Goal: Communication & Community: Ask a question

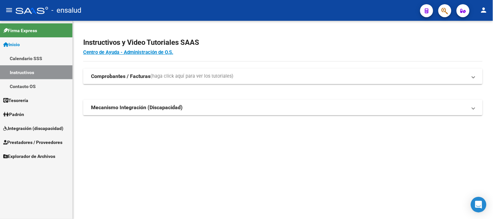
click at [14, 115] on span "Padrón" at bounding box center [13, 114] width 21 height 7
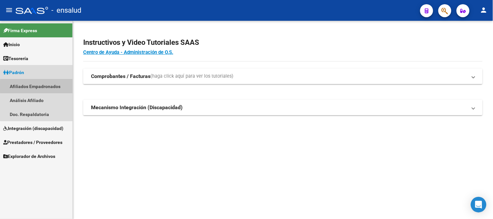
click at [37, 87] on link "Afiliados Empadronados" at bounding box center [36, 86] width 73 height 14
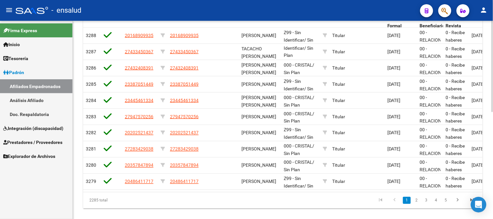
scroll to position [231, 0]
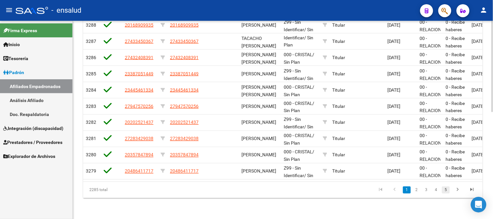
click at [447, 190] on link "5" at bounding box center [446, 190] width 8 height 7
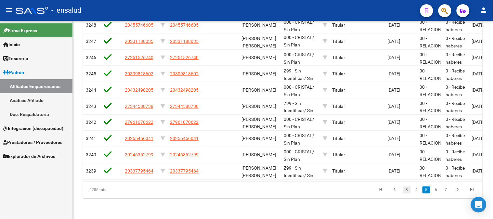
click at [407, 190] on link "3" at bounding box center [407, 190] width 8 height 7
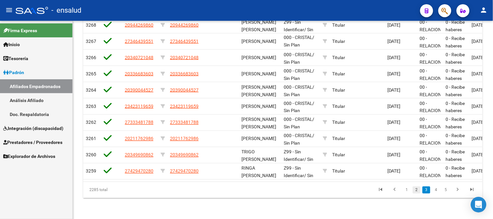
click at [416, 190] on link "2" at bounding box center [417, 190] width 8 height 7
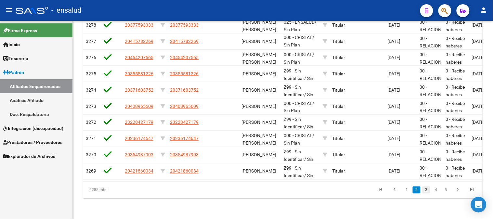
click at [429, 190] on link "3" at bounding box center [427, 190] width 8 height 7
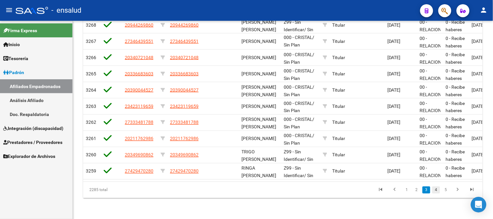
click at [437, 190] on link "4" at bounding box center [437, 190] width 8 height 7
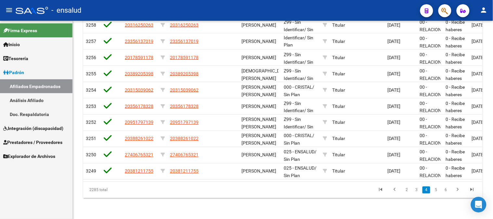
click at [437, 190] on link "5" at bounding box center [437, 190] width 8 height 7
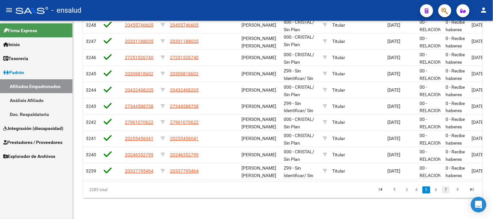
scroll to position [1, 0]
click at [445, 188] on link "7" at bounding box center [446, 190] width 8 height 7
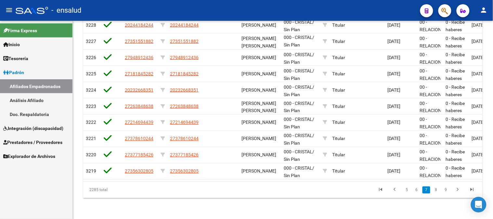
scroll to position [231, 0]
click at [447, 191] on link "9" at bounding box center [446, 190] width 8 height 7
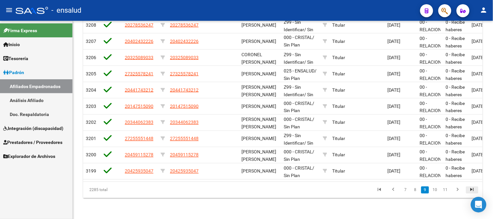
click at [472, 190] on icon "go to last page" at bounding box center [472, 191] width 8 height 8
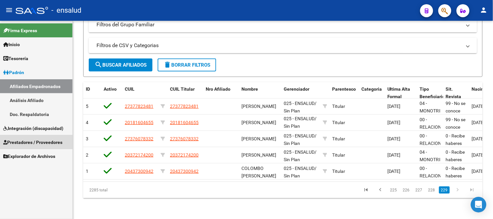
click at [28, 142] on span "Prestadores / Proveedores" at bounding box center [32, 142] width 59 height 7
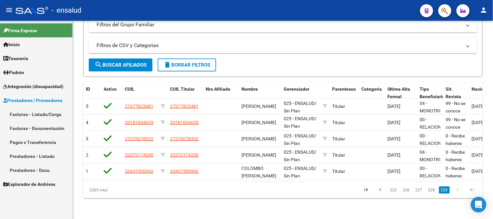
click at [16, 75] on span "Padrón" at bounding box center [13, 72] width 21 height 7
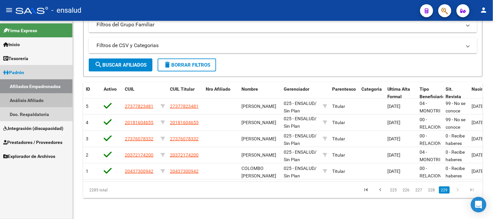
click at [23, 102] on link "Análisis Afiliado" at bounding box center [36, 100] width 73 height 14
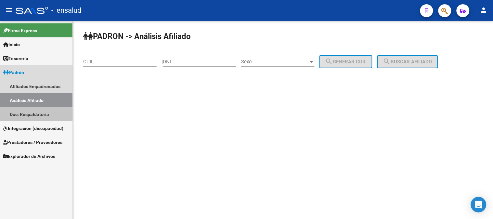
click at [20, 114] on link "Doc. Respaldatoria" at bounding box center [36, 114] width 73 height 14
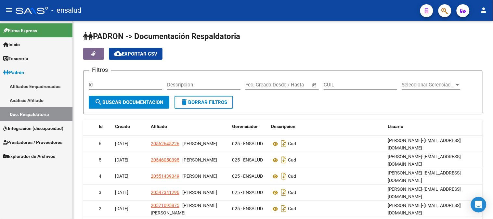
click at [39, 126] on span "Integración (discapacidad)" at bounding box center [33, 128] width 60 height 7
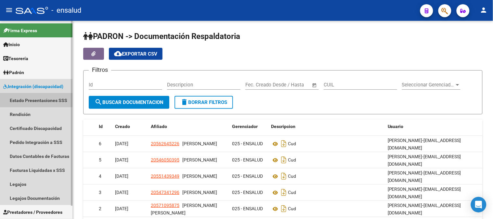
click at [31, 102] on link "Estado Presentaciones SSS" at bounding box center [36, 100] width 73 height 14
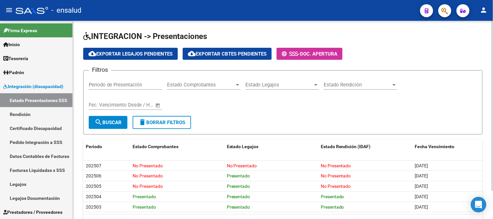
scroll to position [33, 0]
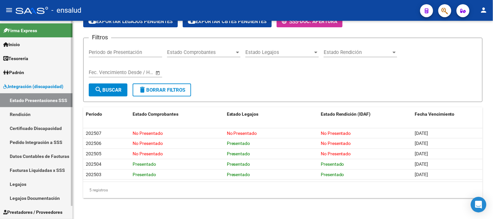
click at [21, 183] on link "Legajos" at bounding box center [36, 184] width 73 height 14
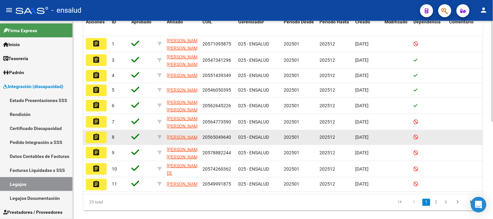
scroll to position [191, 0]
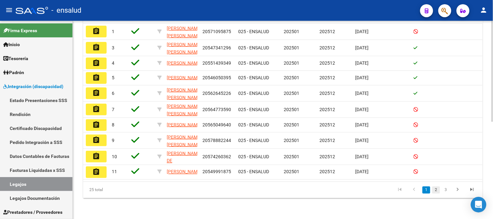
click at [437, 190] on link "2" at bounding box center [437, 190] width 8 height 7
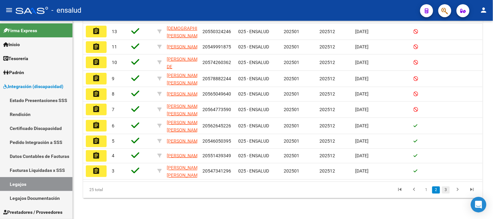
click at [447, 188] on link "3" at bounding box center [446, 190] width 8 height 7
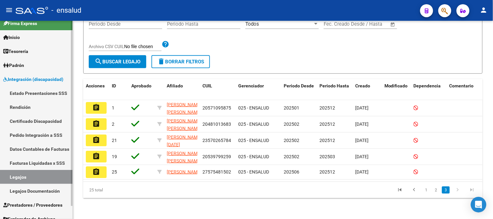
scroll to position [14, 0]
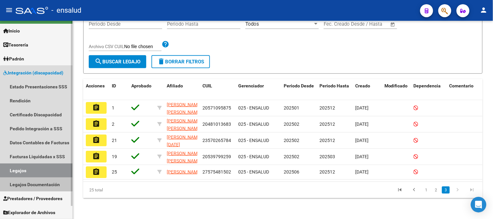
click at [44, 182] on link "Legajos Documentación" at bounding box center [36, 185] width 73 height 14
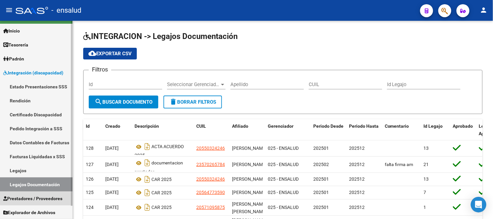
click at [47, 197] on span "Prestadores / Proveedores" at bounding box center [32, 198] width 59 height 7
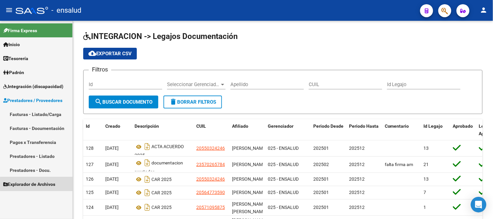
click at [43, 184] on span "Explorador de Archivos" at bounding box center [29, 184] width 52 height 7
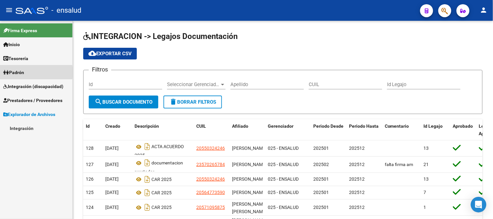
click at [18, 73] on span "Padrón" at bounding box center [13, 72] width 21 height 7
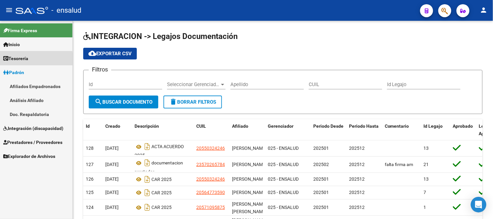
click at [15, 61] on span "Tesorería" at bounding box center [15, 58] width 25 height 7
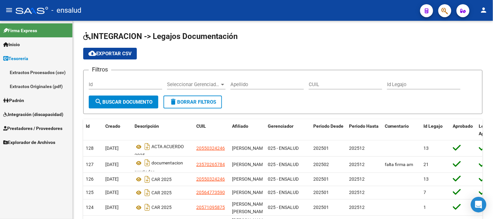
click at [20, 44] on span "Inicio" at bounding box center [11, 44] width 17 height 7
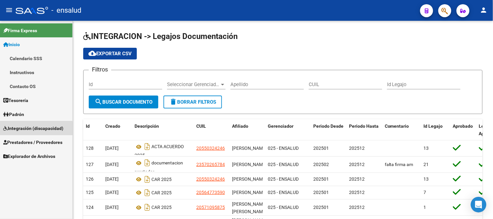
click at [33, 129] on span "Integración (discapacidad)" at bounding box center [33, 128] width 60 height 7
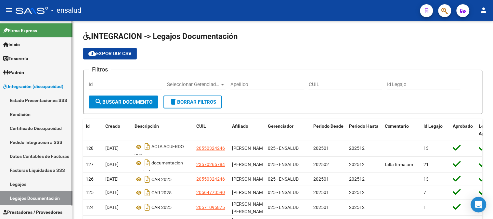
click at [37, 101] on link "Estado Presentaciones SSS" at bounding box center [36, 100] width 73 height 14
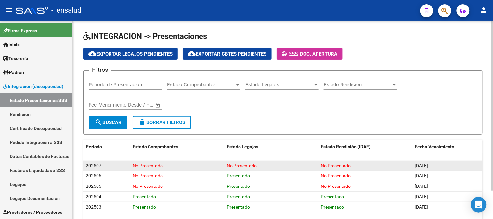
scroll to position [33, 0]
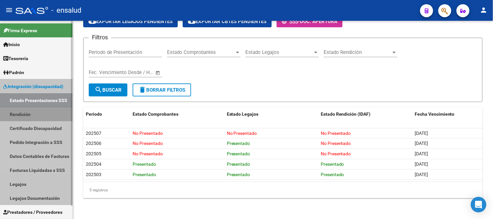
click at [23, 113] on link "Rendición" at bounding box center [36, 114] width 73 height 14
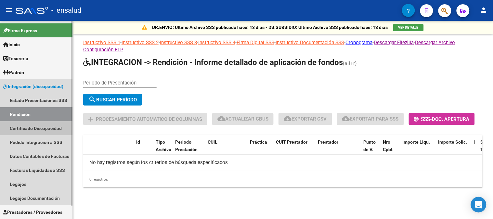
click at [21, 131] on link "Certificado Discapacidad" at bounding box center [36, 128] width 73 height 14
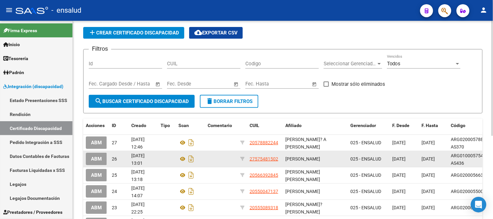
scroll to position [36, 0]
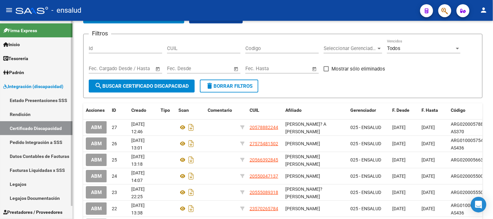
click at [37, 144] on link "Pedido Integración a SSS" at bounding box center [36, 142] width 73 height 14
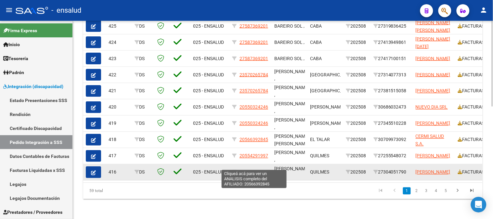
scroll to position [260, 0]
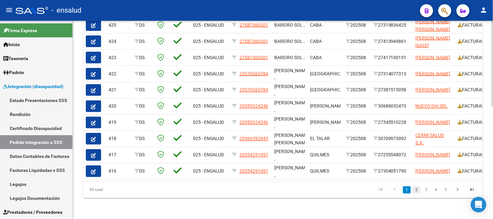
click at [420, 190] on link "2" at bounding box center [417, 190] width 8 height 7
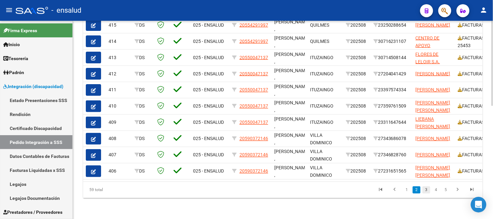
click at [427, 194] on link "3" at bounding box center [427, 190] width 8 height 7
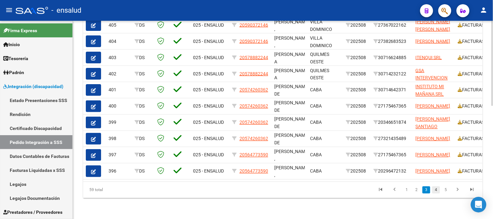
click at [436, 192] on link "4" at bounding box center [437, 190] width 8 height 7
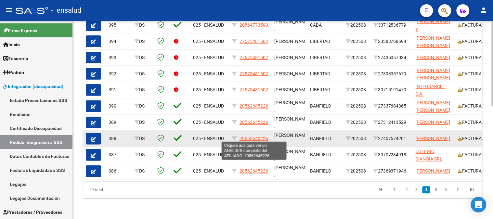
scroll to position [224, 0]
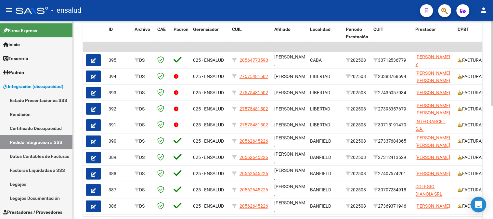
drag, startPoint x: 482, startPoint y: 210, endPoint x: 488, endPoint y: 210, distance: 6.8
click at [486, 210] on div "Open Intercom Messenger" at bounding box center [479, 205] width 16 height 16
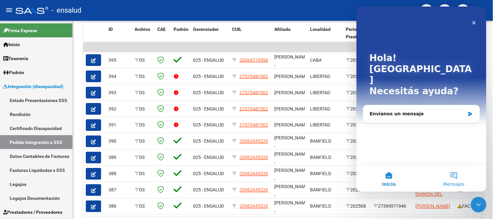
scroll to position [0, 0]
click at [410, 105] on div "Envíanos un mensaje" at bounding box center [421, 113] width 116 height 17
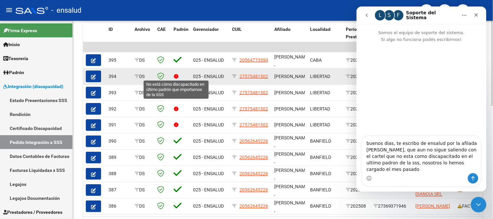
type textarea "buenos dias, te escribo de ensalud por la afilada [PERSON_NAME], que aun no sig…"
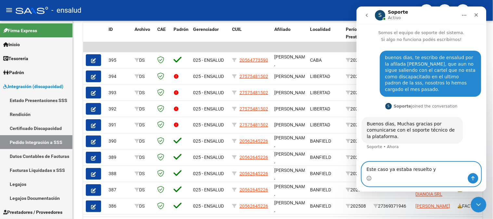
scroll to position [14, 0]
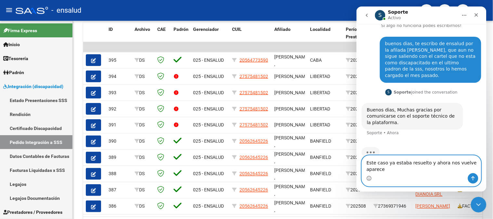
type textarea "Este caso ya estaba resuelto y ahora nos vuelve aparecer"
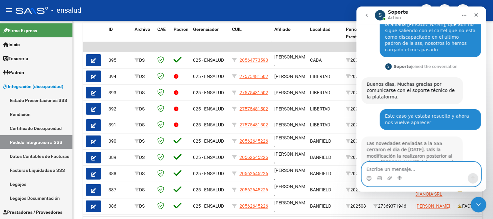
scroll to position [60, 0]
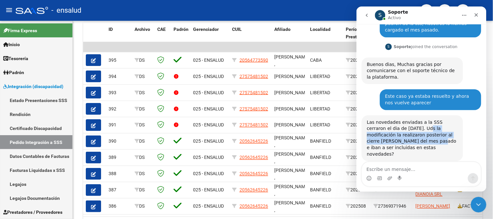
drag, startPoint x: 400, startPoint y: 122, endPoint x: 381, endPoint y: 135, distance: 22.7
click at [381, 135] on div "Las novedades enviadas a la SSS cerraron el dia de [DATE]. Uds la modificación …" at bounding box center [412, 138] width 91 height 38
copy div "la modificación la realizaron posterior al cierre [PERSON_NAME] del mes pasado"
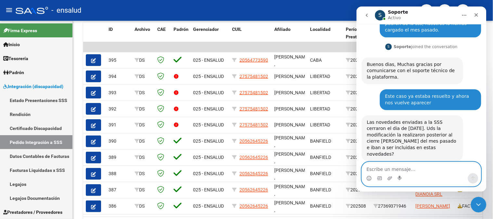
click at [386, 172] on textarea "Escribe un mensaje..." at bounding box center [421, 167] width 119 height 11
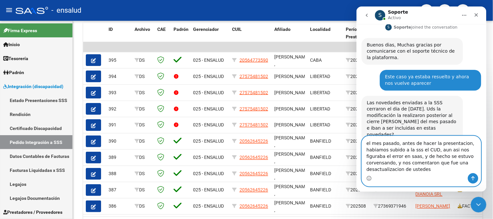
scroll to position [86, 0]
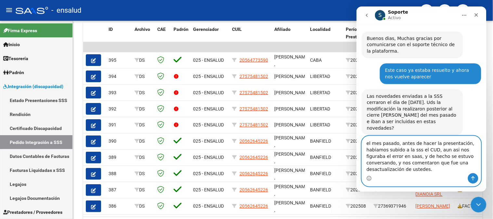
click at [394, 169] on textarea "el mes pasado, antes de hacer la presentación, habiamos subido a la sss el CUD,…" at bounding box center [421, 154] width 119 height 37
click at [430, 150] on textarea "el mes pasado, antes de hacer la presentación, habiamos subido a la sss el CUD,…" at bounding box center [421, 154] width 119 height 37
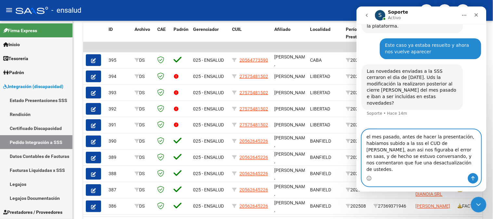
click at [429, 168] on textarea "el mes pasado, antes de hacer la presentación, habiamos subido a la sss el CUD …" at bounding box center [421, 151] width 119 height 44
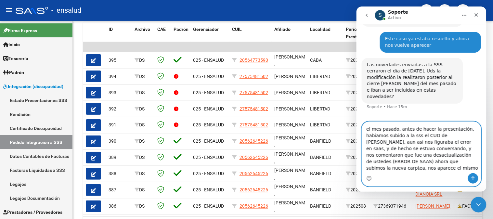
scroll to position [124, 0]
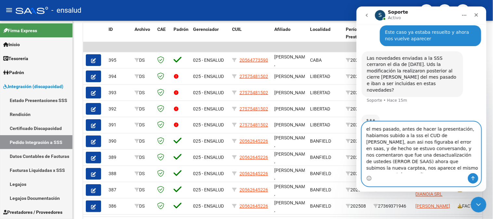
type textarea "el mes pasado, antes de hacer la presentación, habiamos subido a la sss el CUD …"
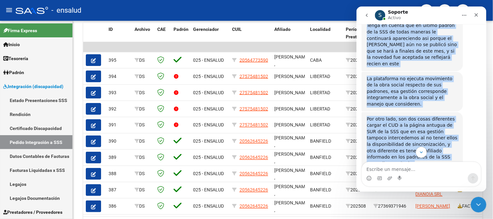
scroll to position [302, 0]
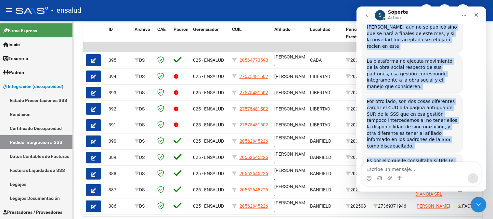
drag, startPoint x: 365, startPoint y: 65, endPoint x: 439, endPoint y: 150, distance: 112.9
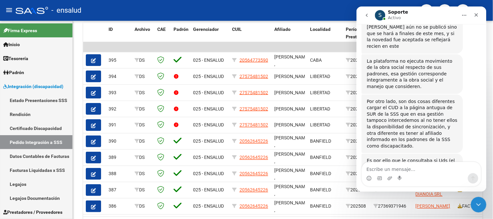
drag, startPoint x: 425, startPoint y: 136, endPoint x: 439, endPoint y: 149, distance: 19.4
click at [439, 154] on div "Es por ello que le consultaba si Uds (el área de afiliaciones) informó la noved…" at bounding box center [422, 177] width 120 height 47
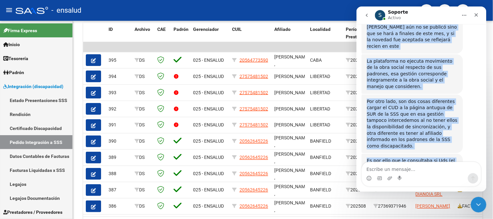
drag, startPoint x: 371, startPoint y: 103, endPoint x: 443, endPoint y: 166, distance: 95.9
click at [444, 167] on div "Somos el equipo de soporte del sistema. Si algo no funciona podés escribirnos! …" at bounding box center [421, 108] width 130 height 168
copy div "Tenga en cuenta que en último padrón de la SSS de todas maneras le continuará a…"
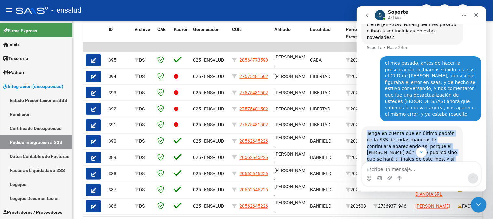
scroll to position [157, 0]
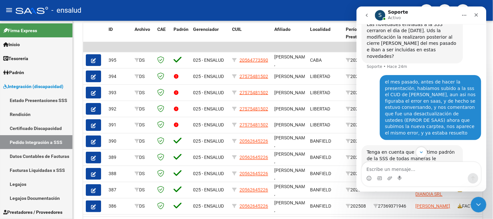
click at [367, 77] on div "el mes pasado, antes de hacer la presentación, habiamos subido a la sss el CUD …" at bounding box center [422, 110] width 120 height 70
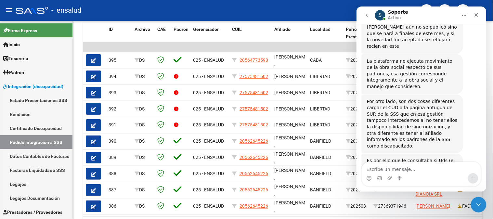
drag, startPoint x: 484, startPoint y: 87, endPoint x: 848, endPoint y: 150, distance: 368.9
click at [378, 169] on textarea "Escribe un mensaje..." at bounding box center [421, 167] width 119 height 11
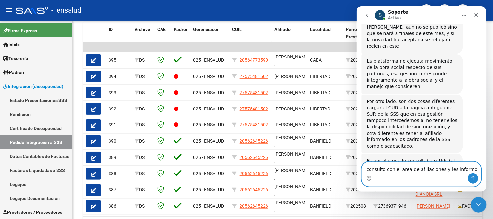
type textarea "consulto con el area de afiliaciones y les informo."
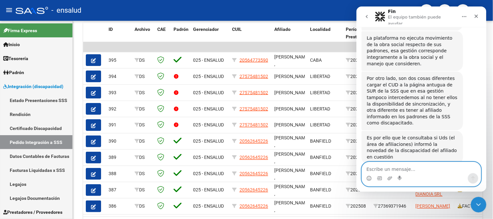
scroll to position [368, 0]
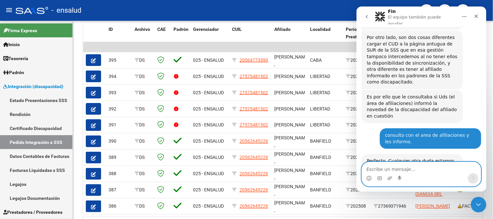
click at [389, 167] on textarea "Escribe un mensaje..." at bounding box center [421, 167] width 119 height 11
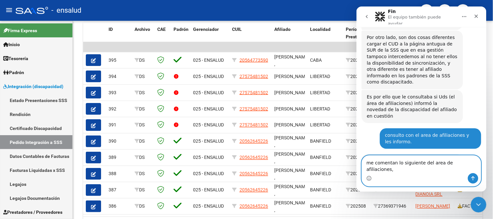
paste textarea "[11:44[DATE]] [PERSON_NAME]: No lo informamos como Novedad . Actualizamos el pa…"
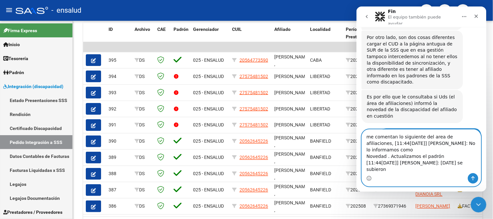
scroll to position [388, 0]
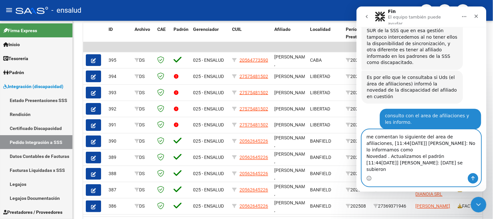
drag, startPoint x: 428, startPoint y: 152, endPoint x: 365, endPoint y: 153, distance: 63.1
click at [365, 153] on textarea "me comentan lo siguiente del area de afiliaciones, [11:44[DATE]] [PERSON_NAME]:…" at bounding box center [421, 151] width 119 height 44
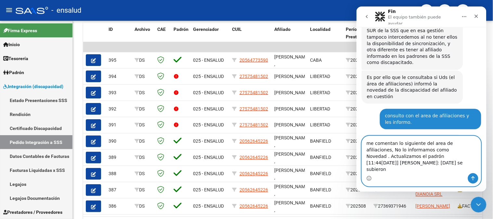
scroll to position [0, 0]
drag, startPoint x: 388, startPoint y: 163, endPoint x: 365, endPoint y: 163, distance: 23.7
click at [365, 163] on textarea "me comentan lo siguiente del area de afiliaciones, que No lo informamos como No…" at bounding box center [421, 154] width 119 height 37
drag, startPoint x: 426, startPoint y: 168, endPoint x: 359, endPoint y: 170, distance: 67.7
click at [358, 174] on div "me comentan lo siguiente del area de afiliaciones, que No lo informamos como No…" at bounding box center [421, 161] width 130 height 51
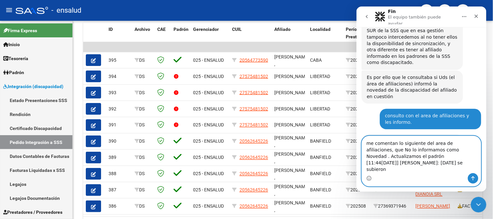
type textarea "me comentan lo siguiente del area de afiliaciones, que No lo informamos como No…"
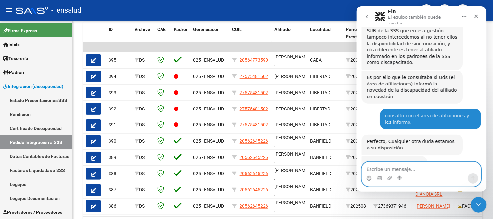
scroll to position [407, 0]
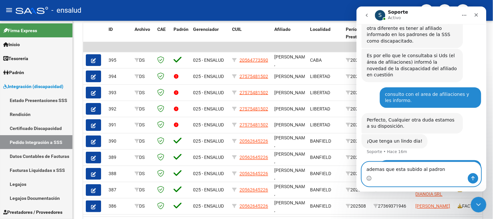
paste textarea "También está subido el CUd y en Codem declarada como hijo con [PERSON_NAME]"
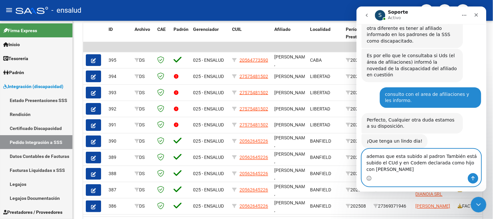
scroll to position [413, 0]
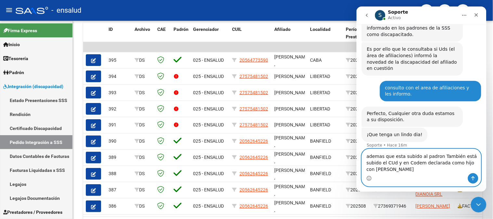
click at [437, 158] on textarea "ademas que esta subido al padron También está subido el CUd y en Codem declarad…" at bounding box center [421, 161] width 119 height 24
type textarea "ademas que esta subido al padron el CUd y en Codem declarada como hijo con [PER…"
click at [475, 179] on icon "Enviar un mensaje…" at bounding box center [473, 178] width 5 height 5
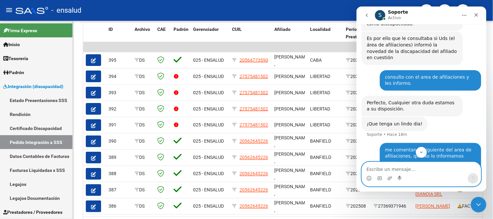
scroll to position [428, 0]
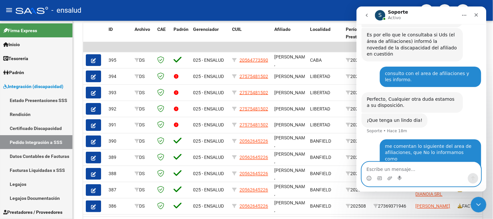
click at [371, 169] on textarea "Escribe un mensaje..." at bounding box center [421, 167] width 119 height 11
type textarea "sera por esa razon que aun no se ve reflejado?"
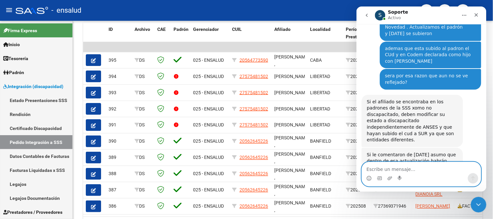
scroll to position [534, 0]
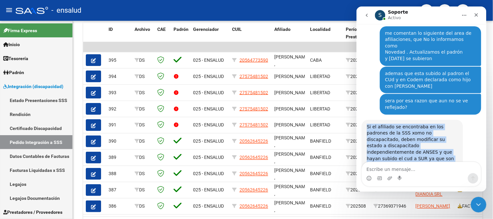
drag, startPoint x: 366, startPoint y: 74, endPoint x: 396, endPoint y: 150, distance: 81.8
click at [396, 173] on div "Si le comentaron de [DATE] asumo que dentro de esa actualización habrán exporta…" at bounding box center [422, 196] width 120 height 47
drag, startPoint x: 366, startPoint y: 73, endPoint x: 407, endPoint y: 167, distance: 102.0
click at [407, 167] on div "Somos el equipo de soporte del sistema. Si algo no funciona podés escribirnos! …" at bounding box center [421, 108] width 130 height 168
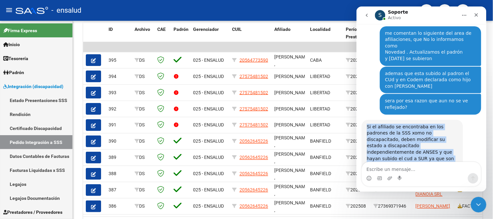
copy div "Si el afiliado se encontraba en los padrones de la SSS xomo no discapacitado, d…"
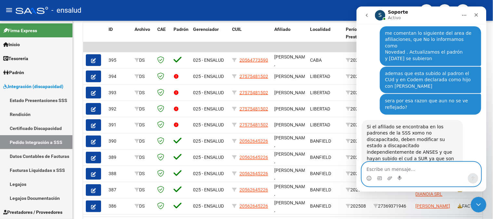
click at [389, 167] on textarea "Escribe un mensaje..." at bounding box center [421, 167] width 119 height 11
click at [388, 167] on textarea "Escribe un mensaje..." at bounding box center [421, 167] width 119 height 11
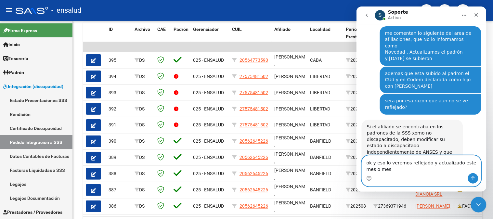
scroll to position [541, 0]
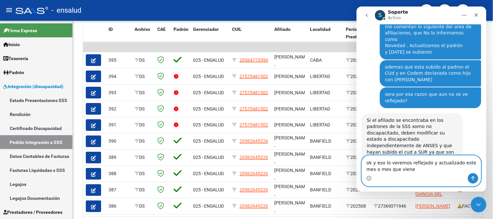
type textarea "ok y eso lo veremos reflejado y actualizado este mes o mes que viene?"
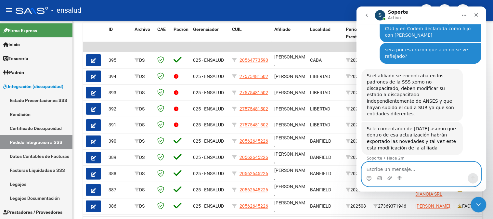
scroll to position [585, 0]
click at [405, 169] on textarea "Escribe un mensaje..." at bounding box center [421, 167] width 119 height 11
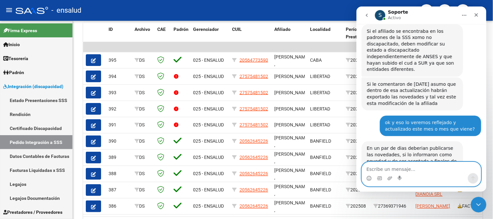
scroll to position [645, 0]
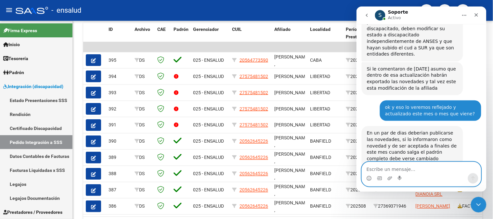
click at [392, 170] on textarea "Escribe un mensaje..." at bounding box center [421, 167] width 119 height 11
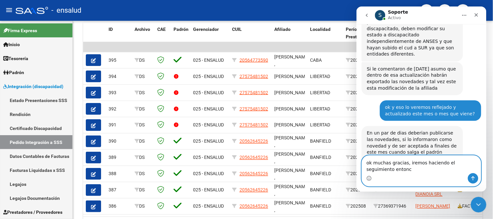
scroll to position [652, 0]
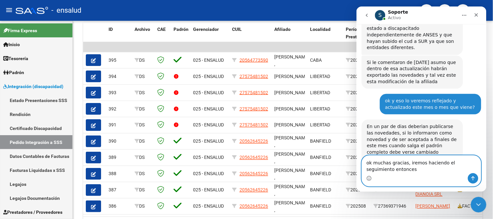
type textarea "ok muchas gracias, iremos haciendo el seguimiento entonces."
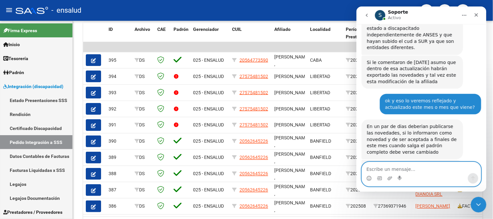
scroll to position [671, 0]
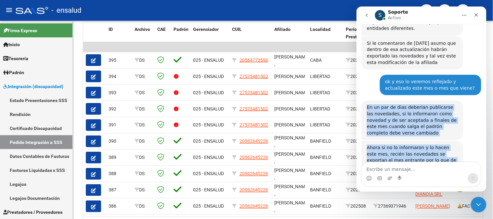
drag, startPoint x: 365, startPoint y: 51, endPoint x: 404, endPoint y: 117, distance: 76.6
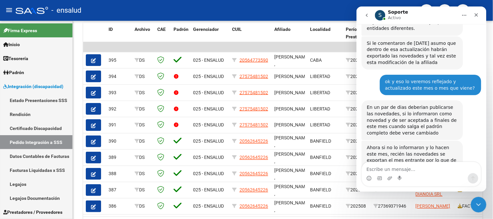
click at [365, 74] on div "ok y eso lo veremos reflejado y actualizado este mes o mes que viene? [GEOGRAPH…" at bounding box center [422, 87] width 120 height 26
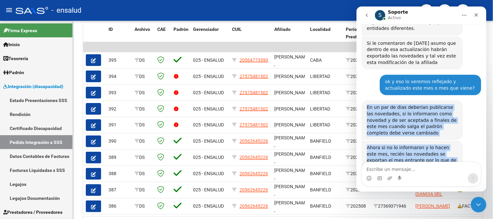
drag, startPoint x: 365, startPoint y: 48, endPoint x: 398, endPoint y: 127, distance: 85.6
copy div "En un par de dias deberian publicarse las novedades, si lo informaron como nove…"
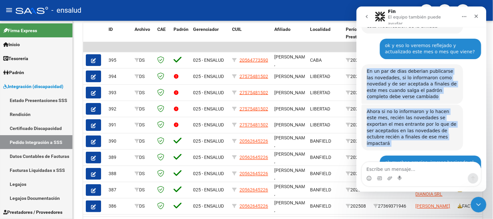
scroll to position [711, 0]
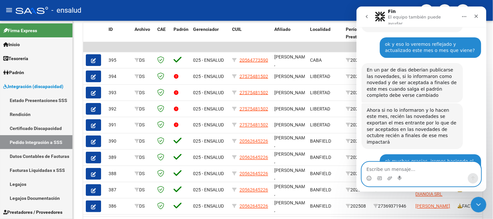
click at [397, 169] on textarea "Escribe un mensaje..." at bounding box center [421, 167] width 119 height 11
type textarea "igualmente"
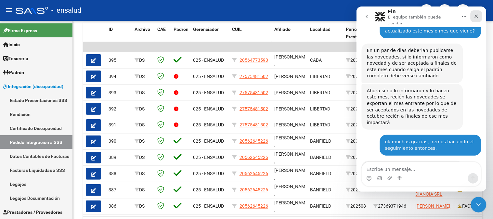
click at [475, 14] on icon "Cerrar" at bounding box center [476, 15] width 5 height 5
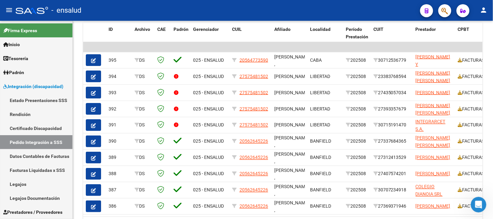
scroll to position [724, 0]
click at [483, 203] on icon "Abrir Intercom Messenger" at bounding box center [478, 204] width 11 height 11
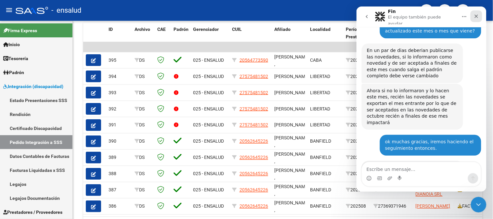
click at [476, 14] on icon "Cerrar" at bounding box center [477, 16] width 4 height 4
